Goal: Navigation & Orientation: Find specific page/section

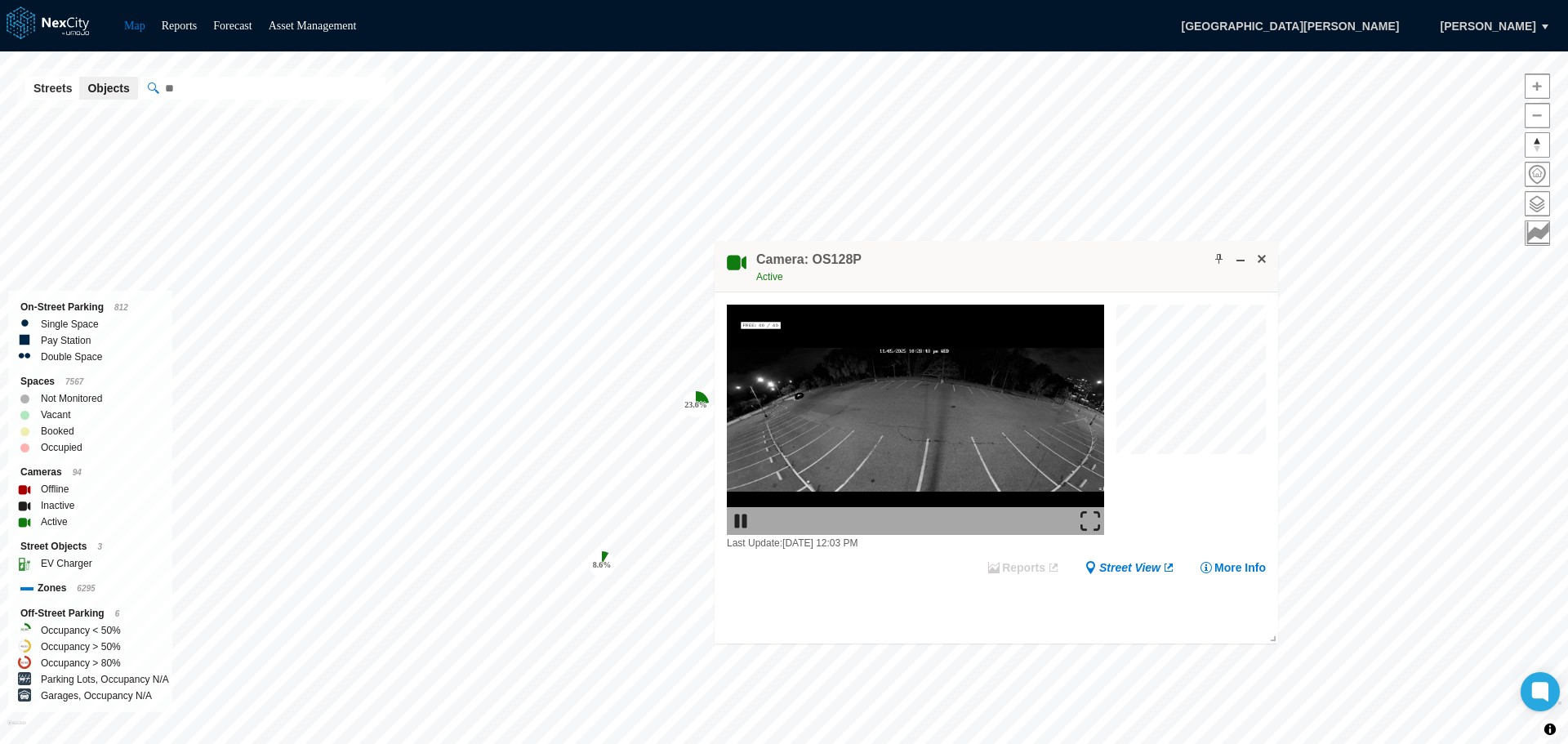
click at [1089, 525] on img at bounding box center [1090, 521] width 20 height 20
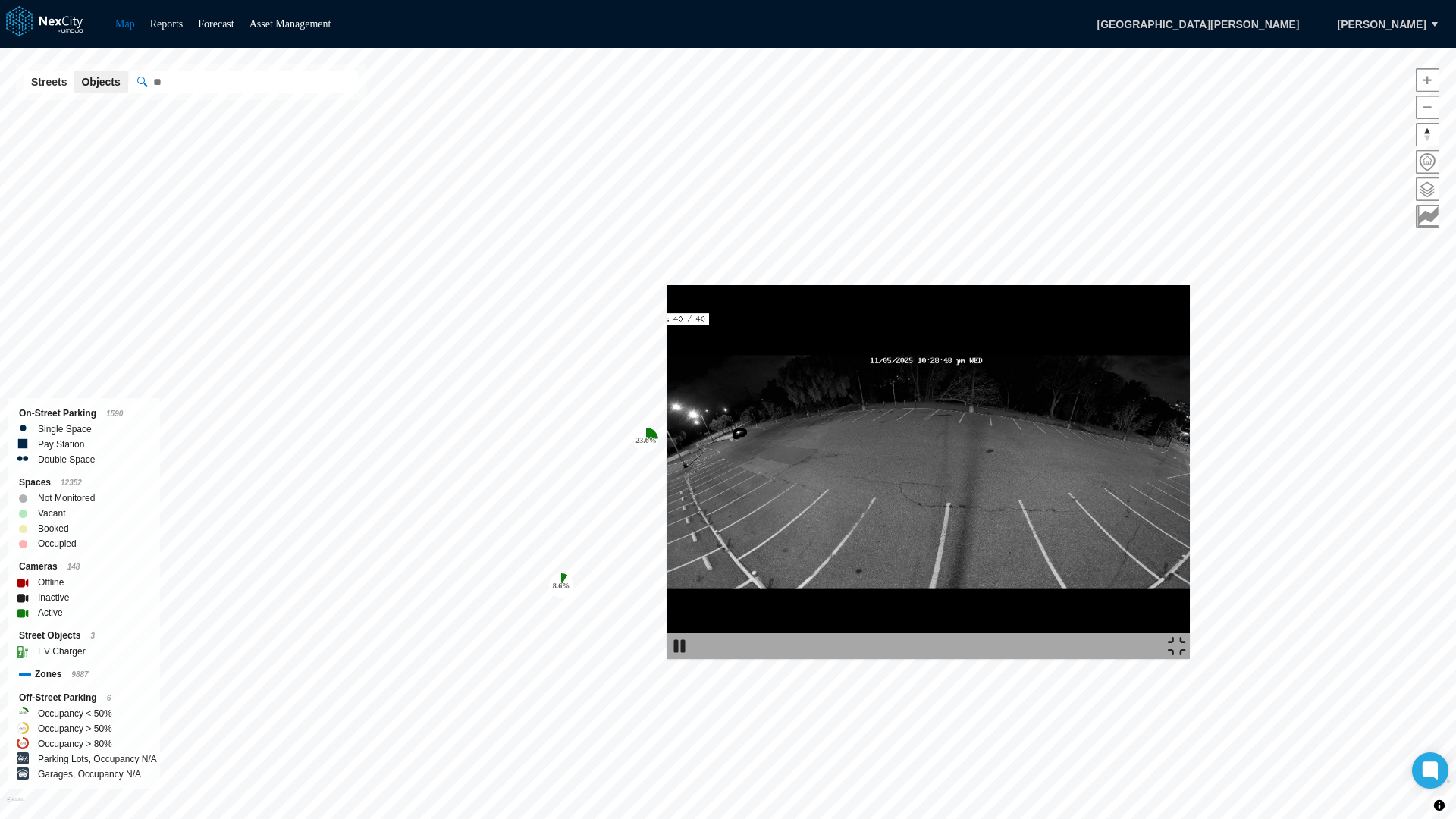
click at [1177, 386] on img at bounding box center [928, 471] width 523 height 374
click at [1186, 655] on img at bounding box center [1177, 646] width 18 height 18
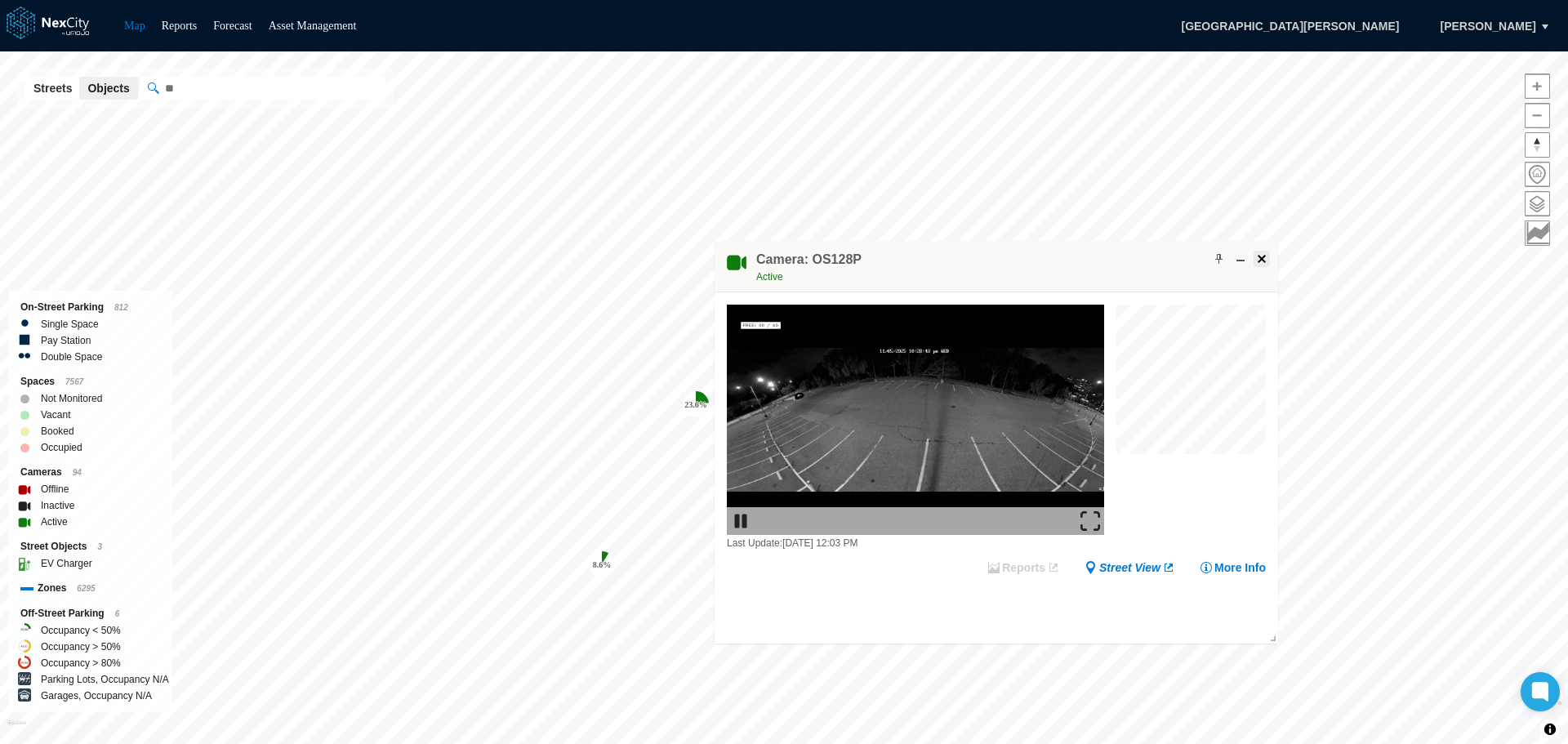
click at [1261, 260] on span at bounding box center [1262, 258] width 13 height 13
